Goal: Use online tool/utility: Utilize a website feature to perform a specific function

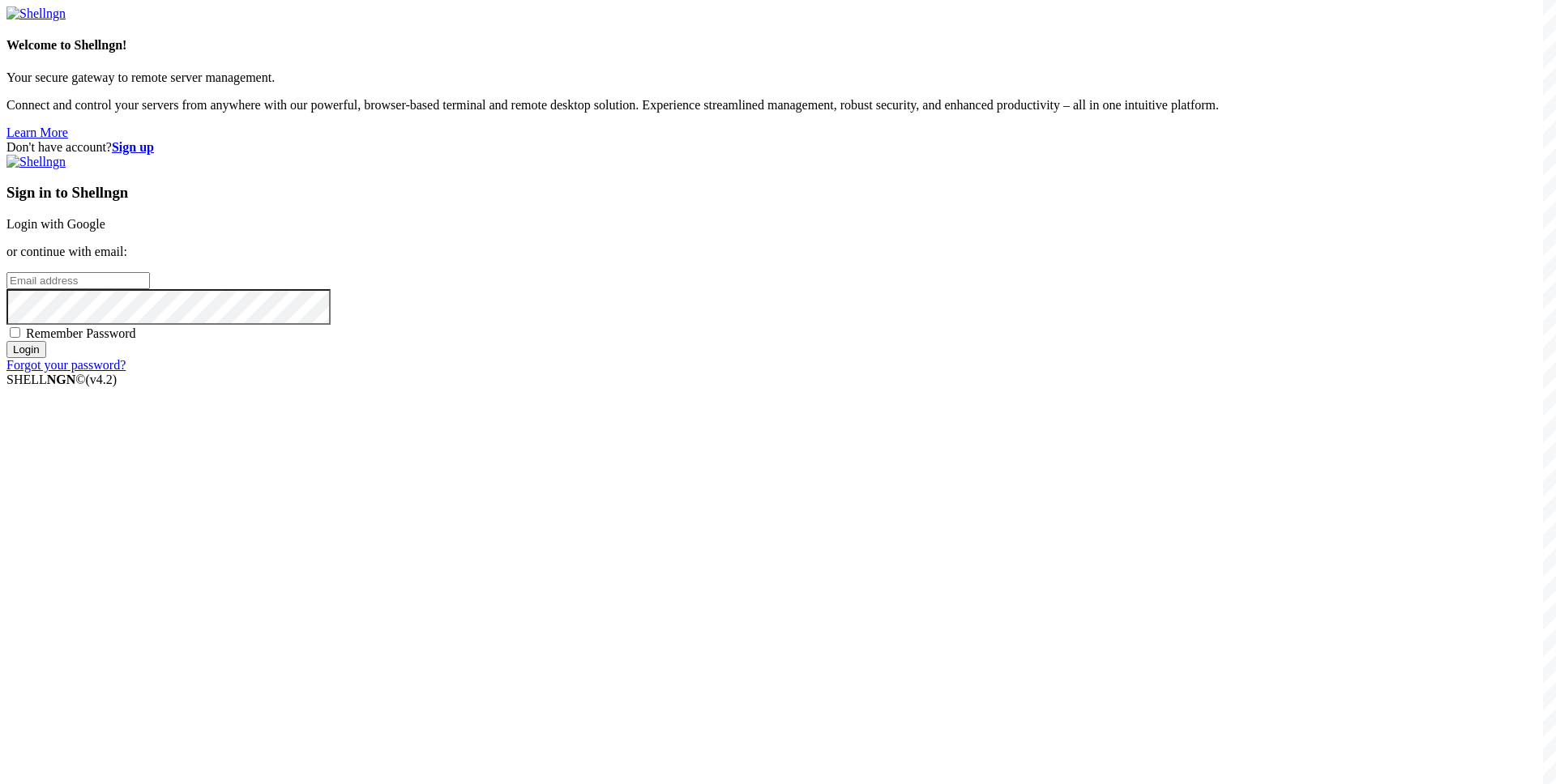
click at [150, 289] on input "email" at bounding box center [78, 281] width 143 height 17
paste input "[EMAIL_ADDRESS][DOMAIN_NAME]"
type input "[EMAIL_ADDRESS][DOMAIN_NAME]"
click at [136, 340] on span "Remember Password" at bounding box center [80, 333] width 110 height 13
click at [20, 338] on input "Remember Password" at bounding box center [14, 332] width 11 height 11
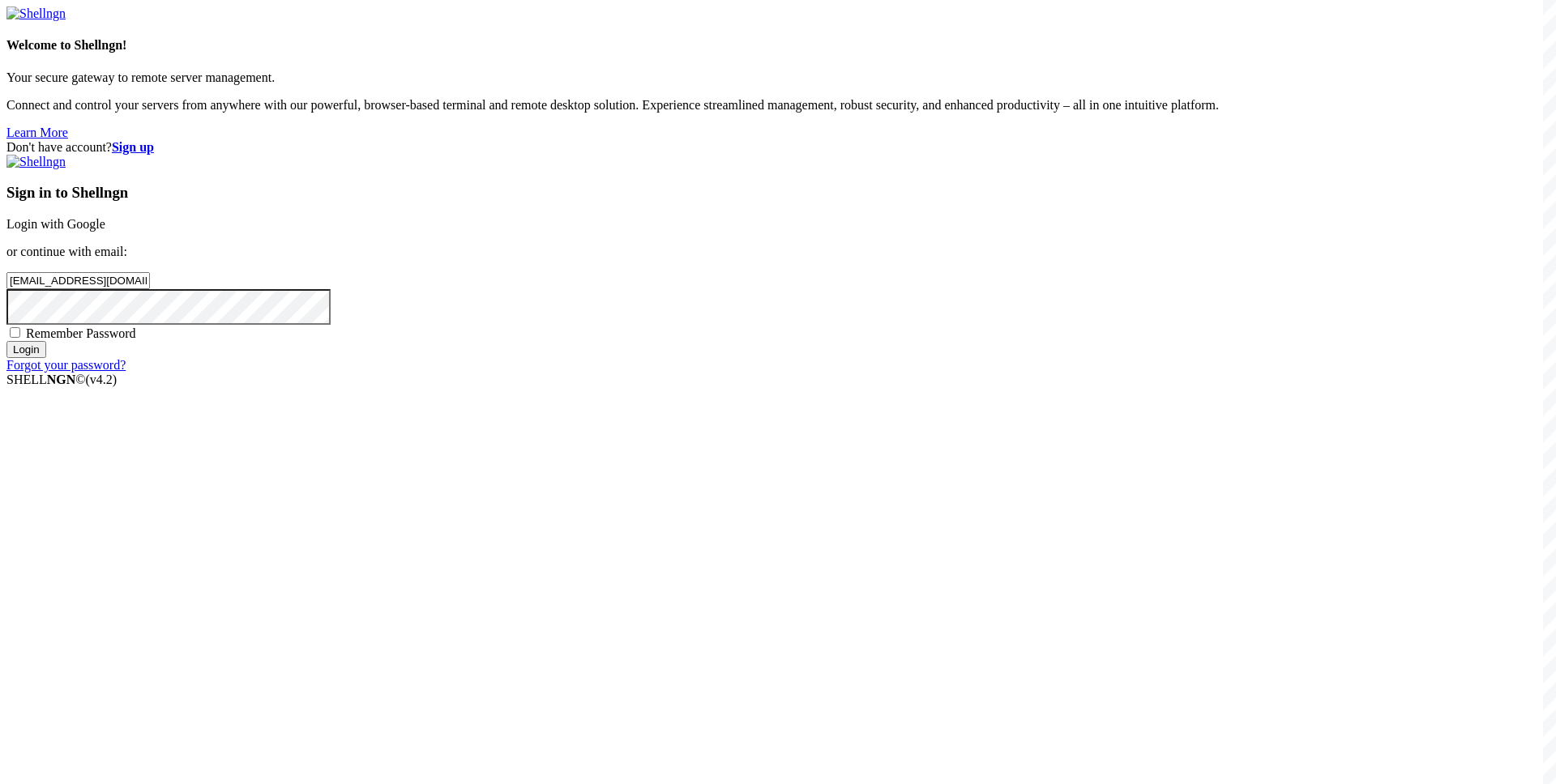
checkbox input "true"
click at [46, 358] on input "Login" at bounding box center [27, 350] width 40 height 17
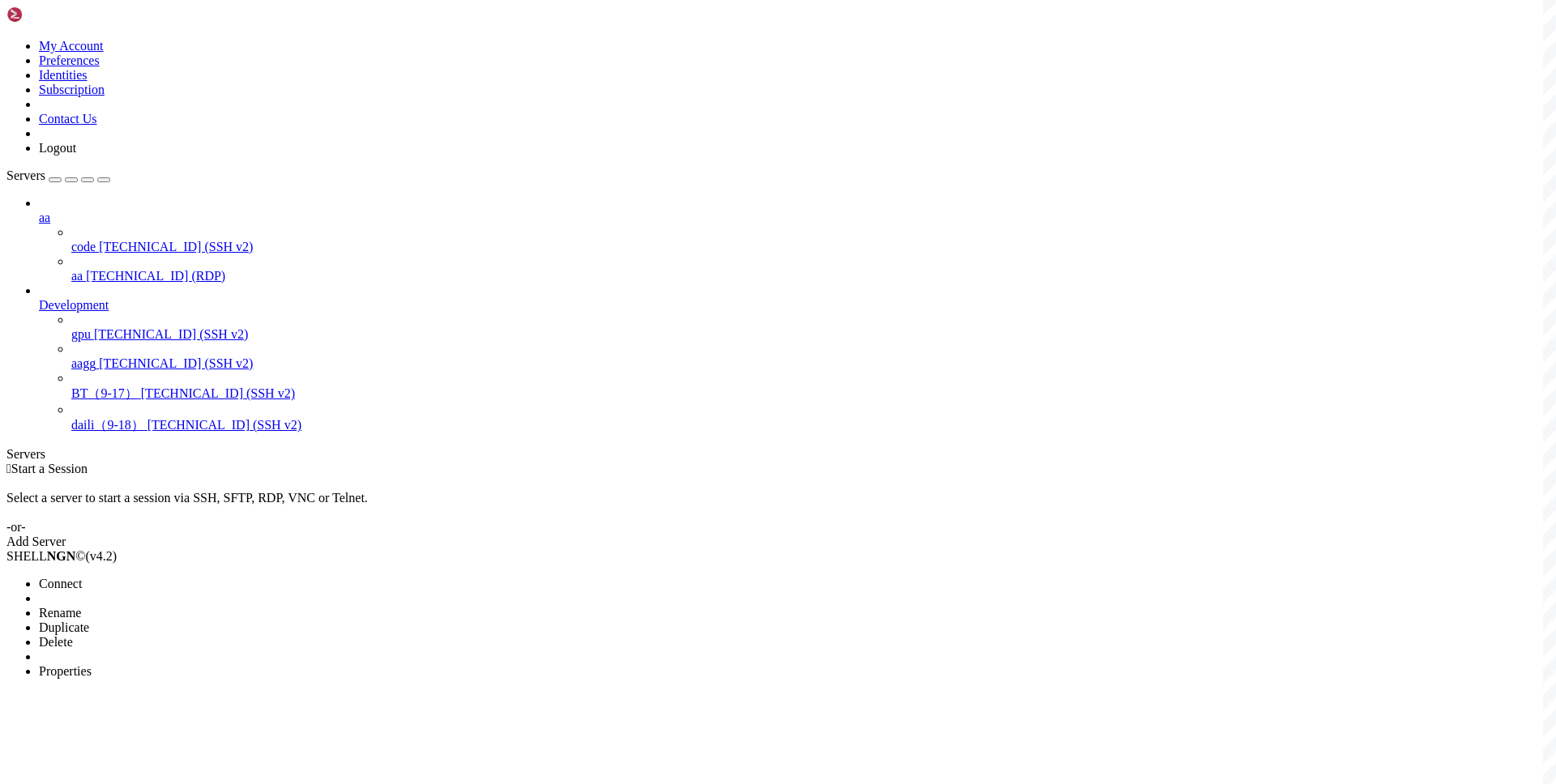
click at [82, 577] on span "Connect" at bounding box center [60, 583] width 43 height 13
